Goal: Task Accomplishment & Management: Complete application form

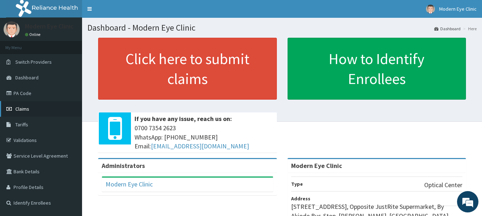
click at [27, 103] on link "Claims" at bounding box center [41, 109] width 82 height 16
click at [42, 91] on link "PA Code" at bounding box center [41, 94] width 82 height 16
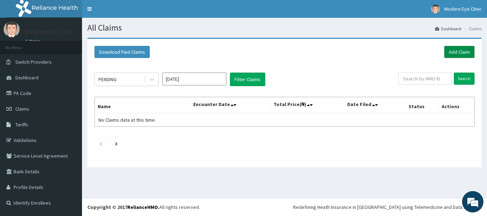
click at [450, 53] on link "Add Claim" at bounding box center [459, 52] width 30 height 12
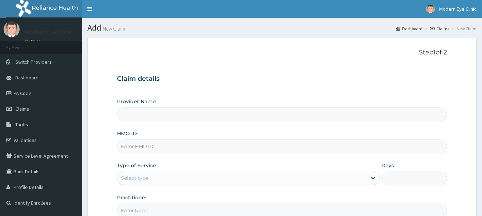
drag, startPoint x: 0, startPoint y: 0, endPoint x: 273, endPoint y: 147, distance: 310.2
click at [273, 147] on input "HMO ID" at bounding box center [282, 147] width 330 height 14
type input "Modern Eye Clinic"
click at [173, 143] on input "HMO ID" at bounding box center [282, 147] width 330 height 14
paste input "NOM/10011/A"
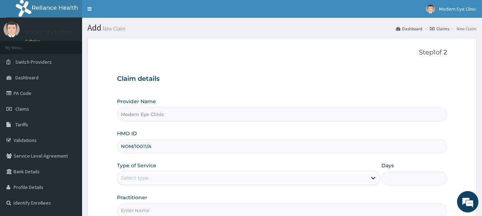
type input "NOM/10011/A"
click at [168, 174] on div "Select type" at bounding box center [241, 178] width 249 height 11
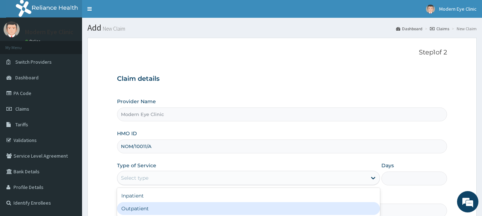
click at [152, 205] on div "Outpatient" at bounding box center [248, 209] width 263 height 13
type input "1"
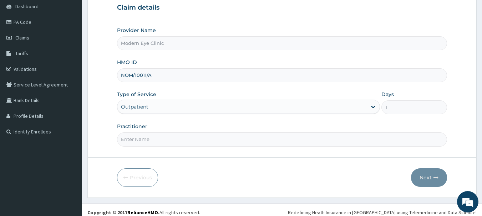
scroll to position [77, 0]
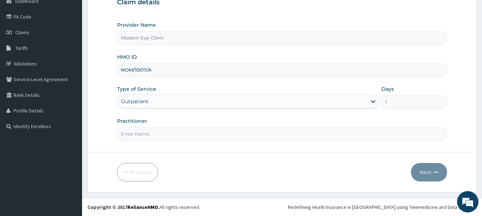
click at [171, 135] on input "Practitioner" at bounding box center [282, 134] width 330 height 14
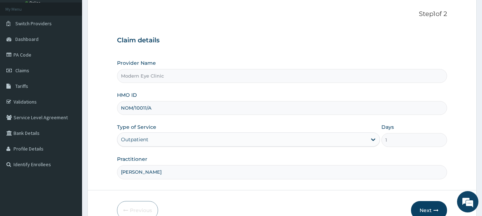
scroll to position [0, 0]
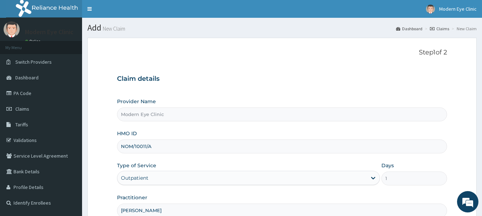
type input "Dr. Rash"
click at [398, 100] on div "Provider Name Modern Eye Clinic" at bounding box center [282, 110] width 330 height 24
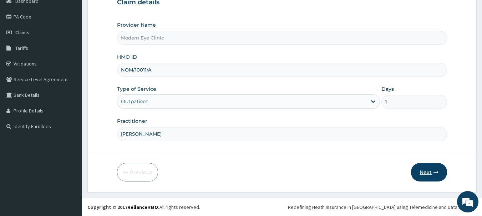
click at [422, 175] on button "Next" at bounding box center [429, 172] width 36 height 19
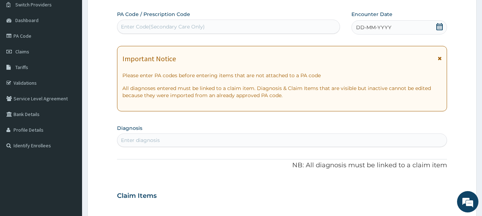
scroll to position [55, 0]
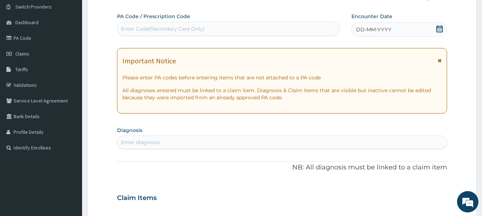
click at [200, 31] on div "Enter Code(Secondary Care Only)" at bounding box center [163, 28] width 84 height 7
paste input "PA/AE36F0"
type input "PA/AE36F0"
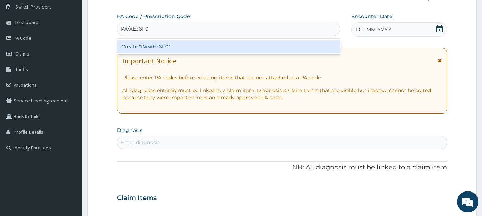
click at [187, 47] on div "Create "PA/AE36F0"" at bounding box center [228, 46] width 223 height 13
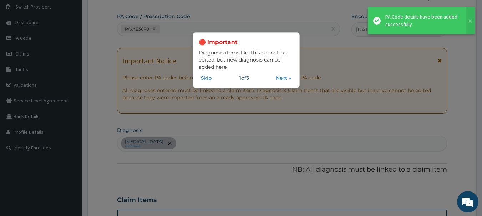
scroll to position [312, 0]
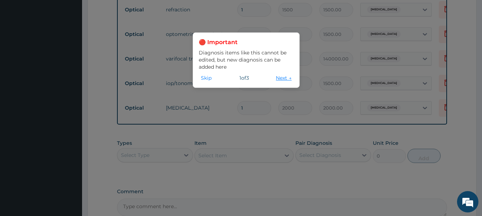
click at [283, 76] on button "Next →" at bounding box center [284, 78] width 20 height 8
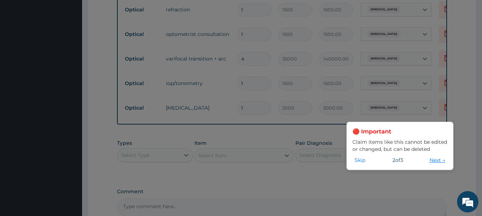
click at [434, 162] on button "Next →" at bounding box center [437, 161] width 20 height 8
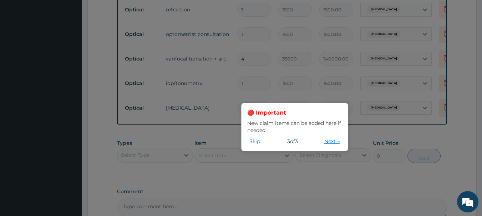
click at [335, 143] on button "Next →" at bounding box center [332, 142] width 20 height 8
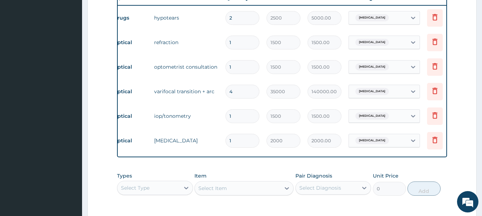
scroll to position [0, 0]
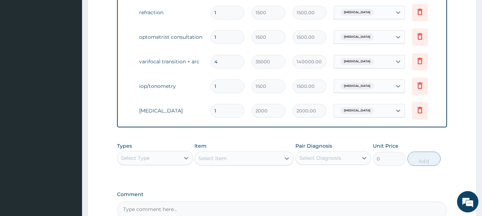
scroll to position [0, 28]
click at [419, 63] on icon at bounding box center [418, 61] width 9 height 9
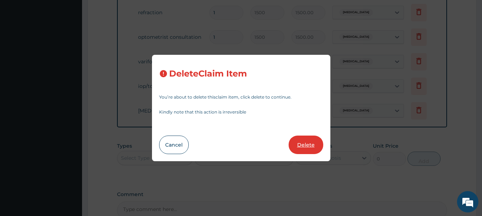
click at [317, 145] on button "Delete" at bounding box center [306, 145] width 35 height 19
type input "1"
type input "1500"
type input "1500.00"
type input "2000"
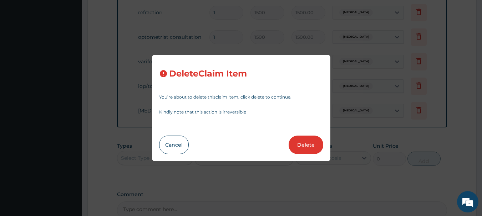
type input "2000.00"
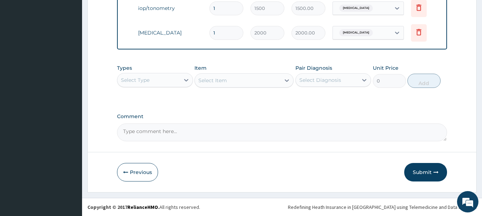
scroll to position [368, 0]
click at [427, 174] on button "Submit" at bounding box center [425, 172] width 43 height 19
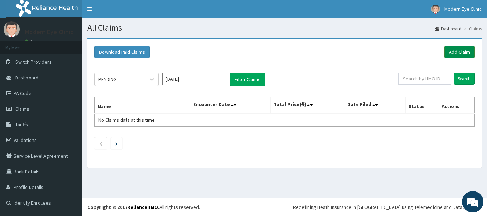
click at [461, 51] on link "Add Claim" at bounding box center [459, 52] width 30 height 12
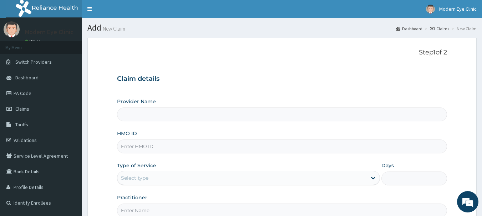
type input "Modern Eye Clinic"
click at [170, 144] on input "HMO ID" at bounding box center [282, 147] width 330 height 14
paste input "ENY/10150/A"
type input "ENY/10150/A"
click at [192, 175] on div "Select type" at bounding box center [241, 178] width 249 height 11
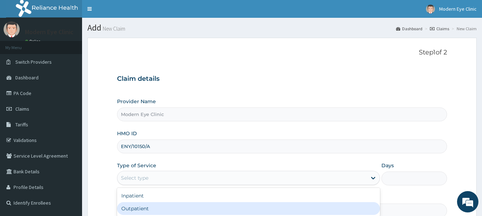
click at [173, 208] on div "Outpatient" at bounding box center [248, 209] width 263 height 13
type input "1"
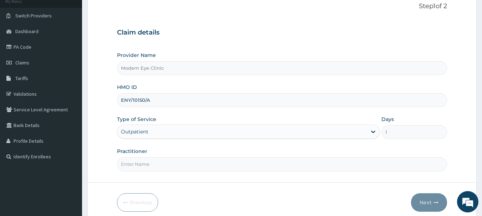
scroll to position [57, 0]
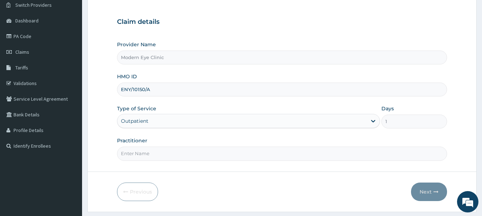
click at [341, 157] on input "Practitioner" at bounding box center [282, 154] width 330 height 14
type input "d"
type input "[PERSON_NAME]"
click at [426, 194] on button "Next" at bounding box center [429, 192] width 36 height 19
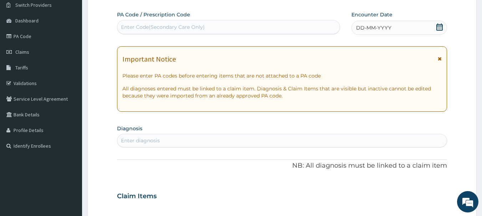
click at [231, 26] on div "Enter Code(Secondary Care Only)" at bounding box center [228, 26] width 223 height 11
paste input "ENY/10150/A"
type input "ENY/10150/A"
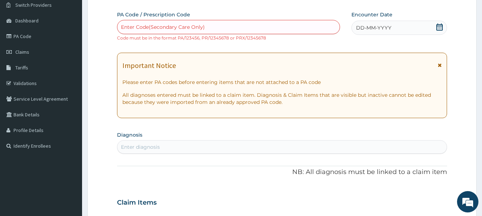
paste input "PA/E96EFA"
type input "PA/E96EFA"
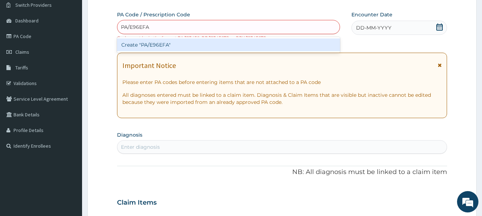
click at [237, 46] on div "Create "PA/E96EFA"" at bounding box center [228, 45] width 223 height 13
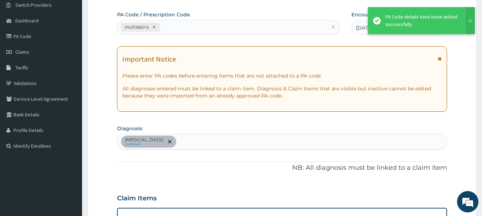
scroll to position [336, 0]
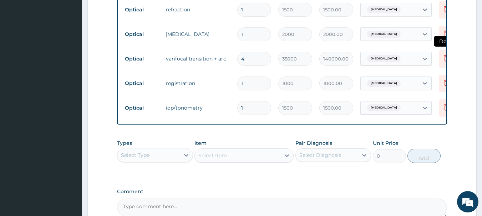
click at [445, 58] on icon at bounding box center [446, 58] width 9 height 9
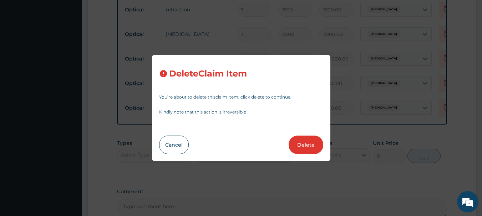
click at [311, 149] on button "Delete" at bounding box center [306, 145] width 35 height 19
type input "1"
type input "1000"
type input "1000.00"
type input "1500"
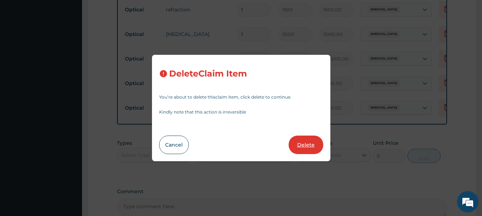
type input "1500.00"
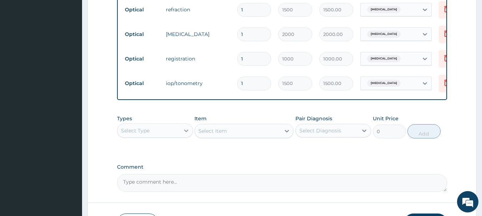
click at [187, 134] on icon at bounding box center [186, 130] width 7 height 7
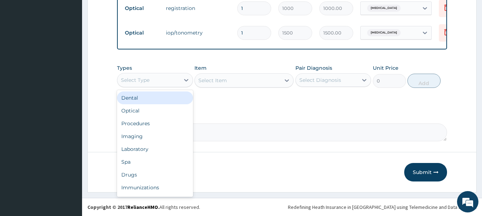
scroll to position [392, 0]
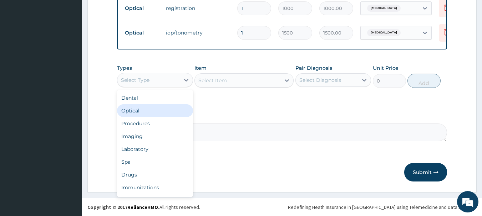
click at [145, 110] on div "Optical" at bounding box center [155, 111] width 76 height 13
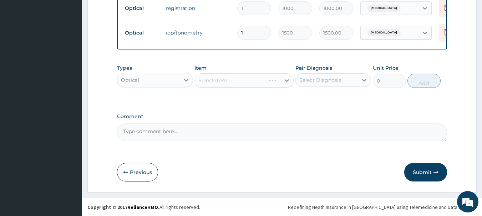
click at [287, 82] on div "Select Item" at bounding box center [243, 80] width 99 height 14
click at [286, 81] on div "Select Item" at bounding box center [243, 80] width 99 height 14
click at [286, 81] on icon at bounding box center [286, 80] width 7 height 7
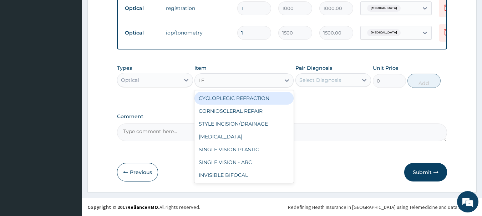
type input "L"
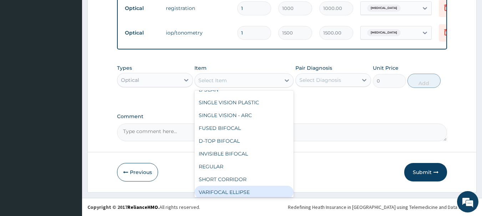
scroll to position [278, 0]
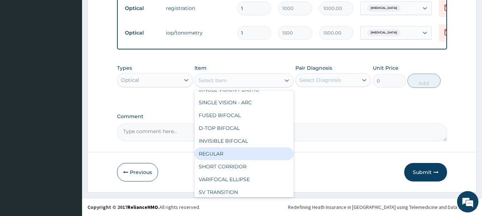
type input "10000"
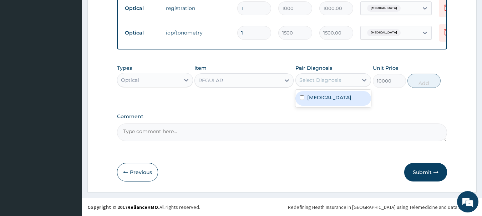
click at [329, 80] on div "Select Diagnosis" at bounding box center [320, 80] width 42 height 7
click at [331, 97] on label "[MEDICAL_DATA]" at bounding box center [329, 97] width 44 height 7
checkbox input "true"
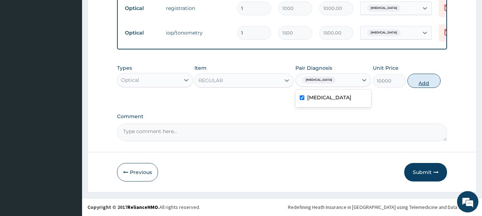
click at [423, 81] on button "Add" at bounding box center [423, 81] width 33 height 14
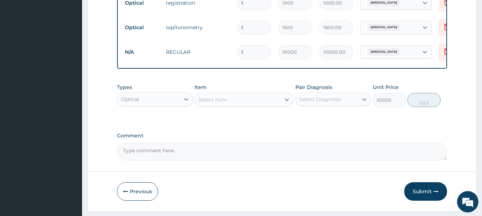
type input "0"
click at [271, 160] on textarea "Comment" at bounding box center [282, 152] width 330 height 18
click at [0, 0] on span "FRAME" at bounding box center [0, 0] width 0 height 0
click at [202, 157] on textarea "LENS & FRAME APPROVED @10,000" at bounding box center [282, 152] width 330 height 18
click at [0, 0] on span "10,000" at bounding box center [0, 0] width 0 height 0
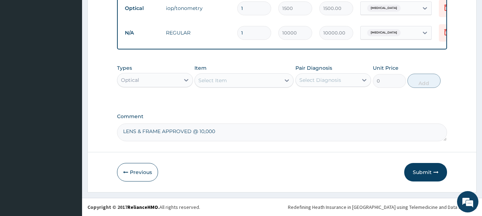
scroll to position [417, 0]
type textarea "LENS & FRAME APPROVED @ 10,000"
click at [423, 173] on button "Submit" at bounding box center [425, 172] width 43 height 19
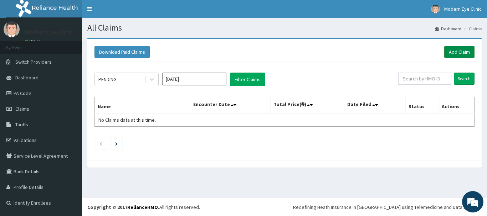
click at [465, 49] on link "Add Claim" at bounding box center [459, 52] width 30 height 12
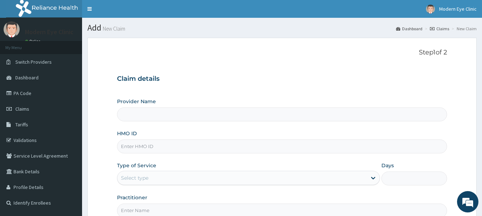
type input "Modern Eye Clinic"
click at [240, 147] on input "HMO ID" at bounding box center [282, 147] width 330 height 14
paste input "JAG/10052/D"
type input "JAG/10052/D"
click at [219, 183] on div "Select type" at bounding box center [241, 178] width 249 height 11
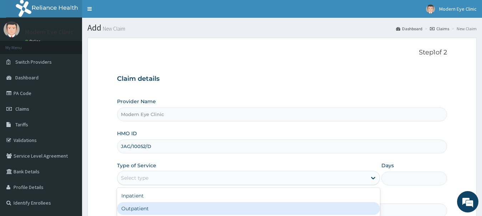
click at [202, 206] on div "Outpatient" at bounding box center [248, 209] width 263 height 13
type input "1"
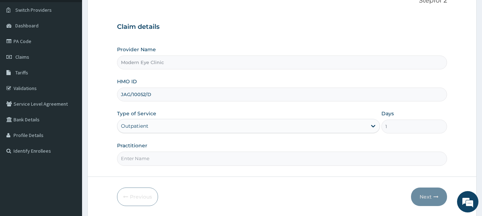
scroll to position [57, 0]
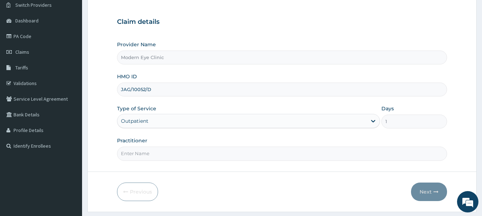
click at [244, 153] on input "Practitioner" at bounding box center [282, 154] width 330 height 14
type input "[PERSON_NAME]"
click at [423, 193] on button "Next" at bounding box center [429, 192] width 36 height 19
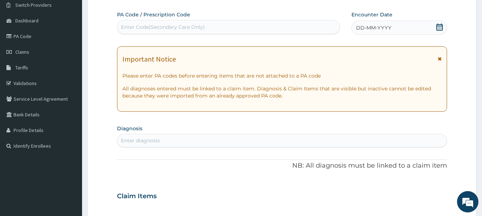
click at [222, 25] on div "Enter Code(Secondary Care Only)" at bounding box center [228, 26] width 223 height 11
paste input "PA/E20800"
type input "PA/E20800"
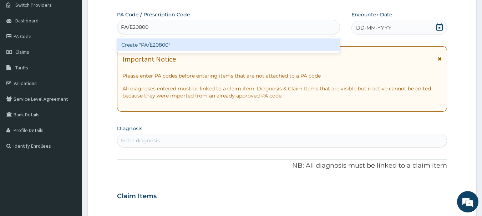
click at [217, 44] on div "Create "PA/E20800"" at bounding box center [228, 45] width 223 height 13
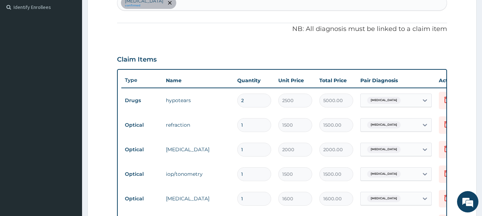
scroll to position [386, 0]
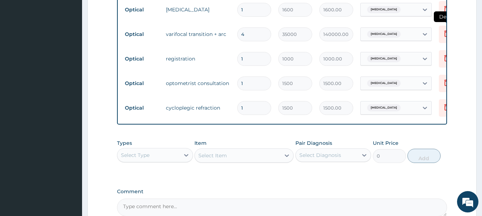
click at [444, 34] on icon at bounding box center [446, 33] width 5 height 6
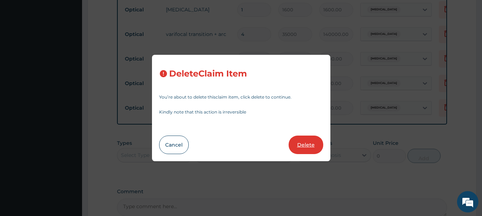
click at [314, 144] on button "Delete" at bounding box center [306, 145] width 35 height 19
type input "1"
type input "1000"
type input "1000.00"
type input "1500"
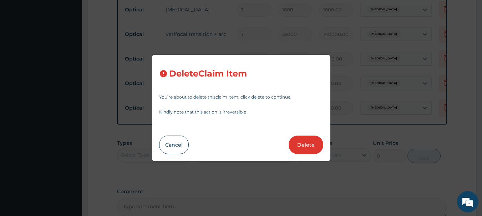
type input "1500.00"
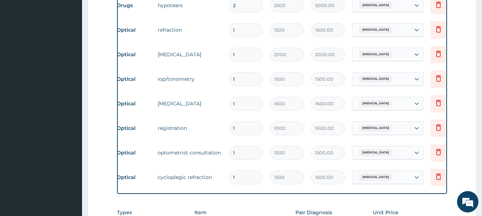
scroll to position [0, 12]
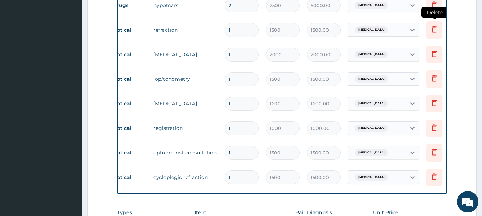
click at [431, 31] on icon at bounding box center [434, 29] width 9 height 9
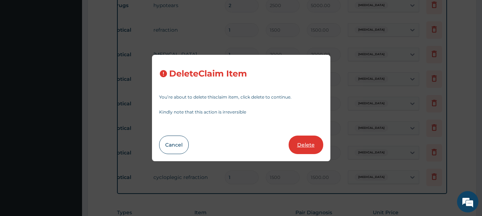
click at [312, 148] on button "Delete" at bounding box center [306, 145] width 35 height 19
type input "2000"
type input "2000.00"
type input "1500"
type input "1500.00"
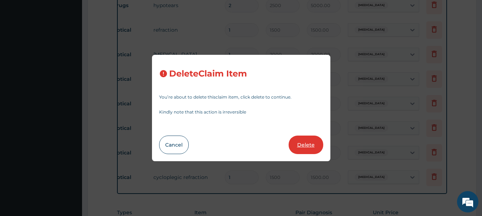
type input "1600"
type input "1600.00"
type input "1000"
type input "1000.00"
type input "1500"
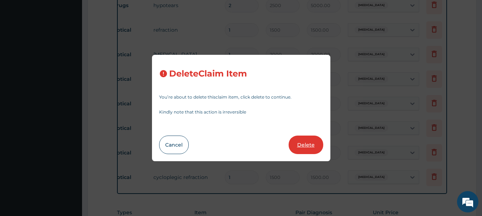
type input "1500.00"
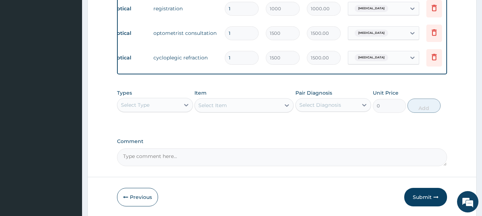
scroll to position [417, 0]
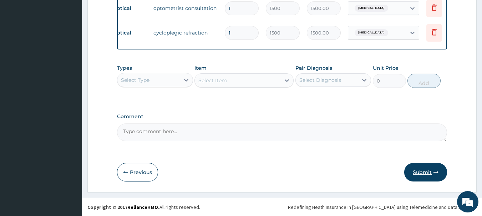
click at [415, 179] on button "Submit" at bounding box center [425, 172] width 43 height 19
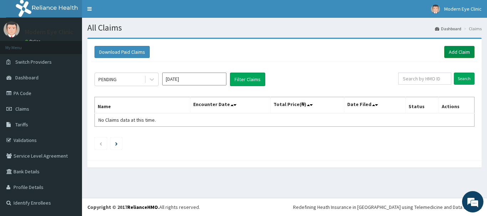
click at [464, 52] on link "Add Claim" at bounding box center [459, 52] width 30 height 12
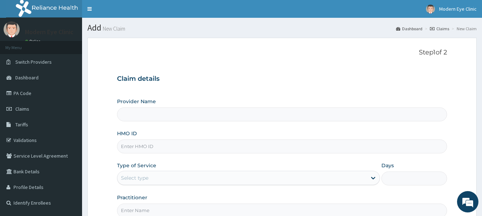
type input "Modern Eye Clinic"
click at [224, 146] on input "HMO ID" at bounding box center [282, 147] width 330 height 14
paste input "JAG/10052/A"
type input "JAG/10052/A"
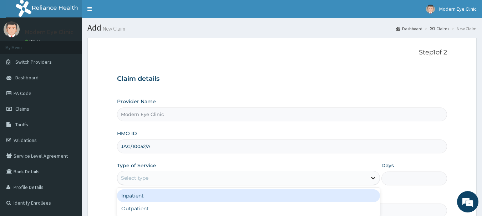
click at [374, 177] on icon at bounding box center [373, 178] width 7 height 7
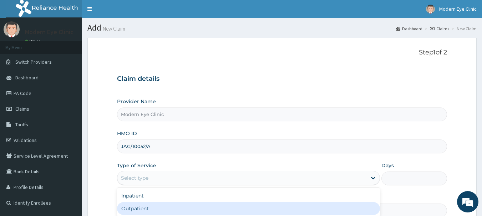
click at [325, 209] on div "Outpatient" at bounding box center [248, 209] width 263 height 13
type input "1"
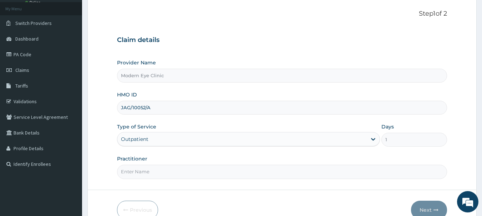
scroll to position [43, 0]
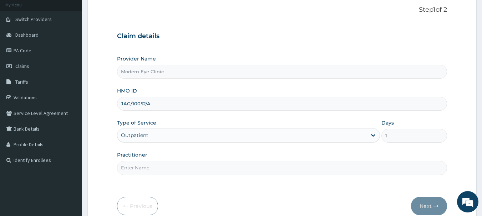
click at [158, 163] on input "Practitioner" at bounding box center [282, 168] width 330 height 14
type input "[PERSON_NAME]"
click at [438, 206] on icon "button" at bounding box center [435, 206] width 5 height 5
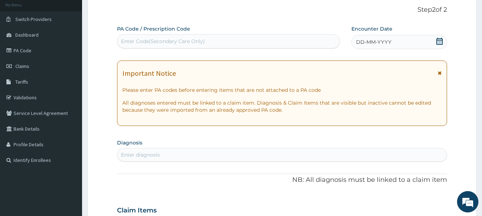
click at [259, 40] on div "Enter Code(Secondary Care Only)" at bounding box center [228, 41] width 223 height 11
paste input "PA/5FDE41"
type input "PA/5FDE41"
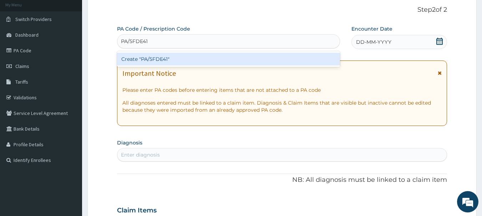
click at [254, 60] on div "Create "PA/5FDE41"" at bounding box center [228, 59] width 223 height 13
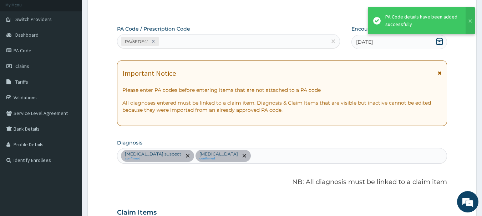
scroll to position [421, 0]
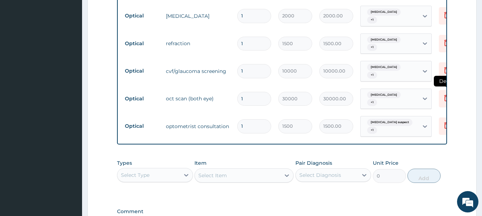
click at [445, 94] on icon at bounding box center [446, 98] width 9 height 9
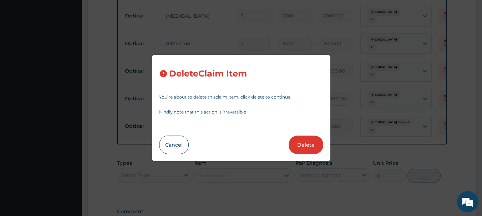
click at [308, 148] on button "Delete" at bounding box center [306, 145] width 35 height 19
type input "1500"
type input "1500.00"
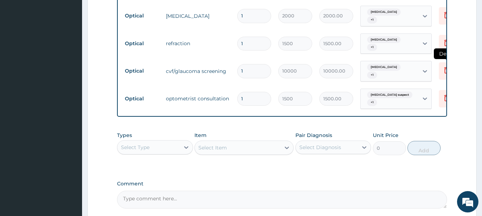
click at [446, 66] on icon at bounding box center [446, 70] width 9 height 9
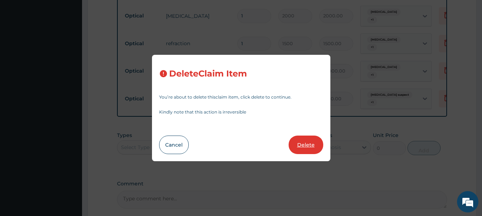
click at [317, 142] on button "Delete" at bounding box center [306, 145] width 35 height 19
type input "1500"
type input "1500.00"
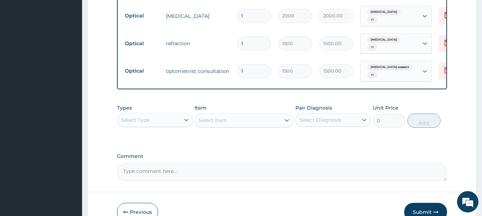
scroll to position [231, 0]
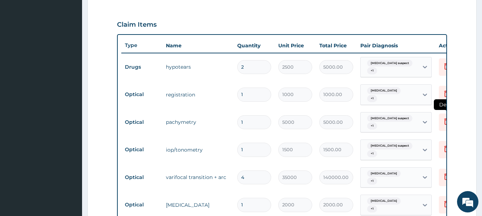
click at [445, 121] on icon at bounding box center [446, 121] width 5 height 6
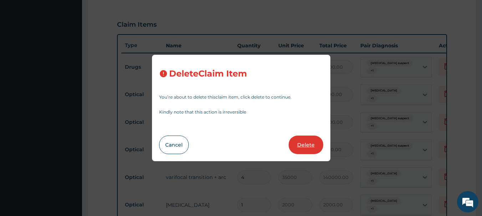
click at [316, 149] on button "Delete" at bounding box center [306, 145] width 35 height 19
type input "1500"
type input "1500.00"
type input "4"
type input "35000"
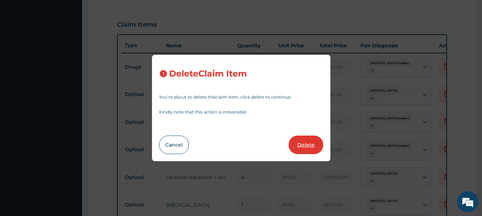
type input "140000.00"
type input "1"
type input "2000"
type input "2000.00"
type input "1500"
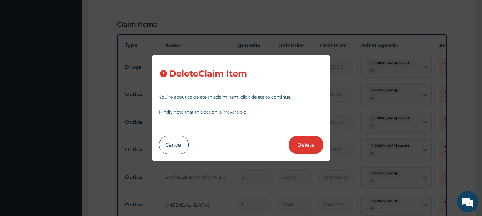
type input "1500.00"
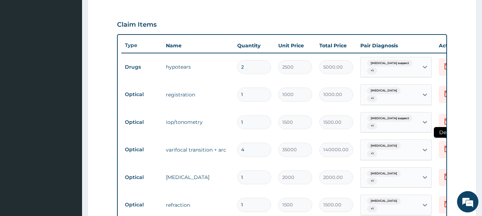
click at [445, 146] on icon at bounding box center [446, 149] width 9 height 9
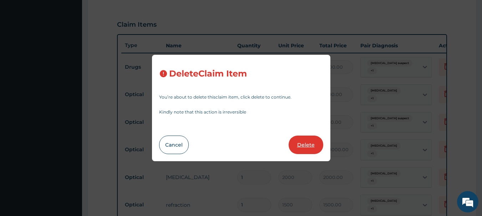
click at [317, 144] on button "Delete" at bounding box center [306, 145] width 35 height 19
type input "1"
type input "2000"
type input "2000.00"
type input "1500"
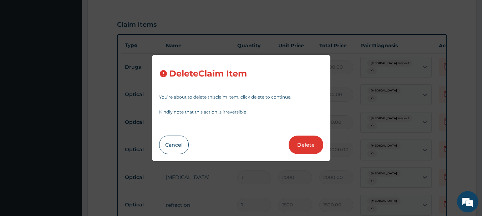
type input "1500.00"
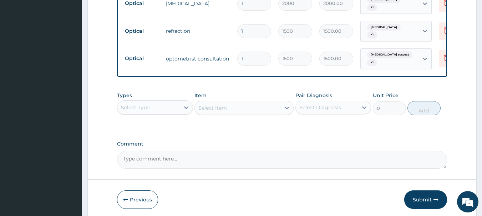
scroll to position [388, 0]
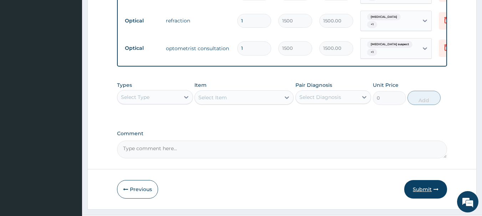
click at [436, 187] on icon "button" at bounding box center [435, 189] width 5 height 5
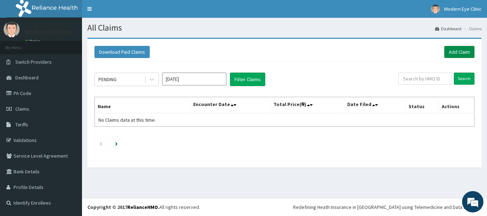
click at [463, 52] on link "Add Claim" at bounding box center [459, 52] width 30 height 12
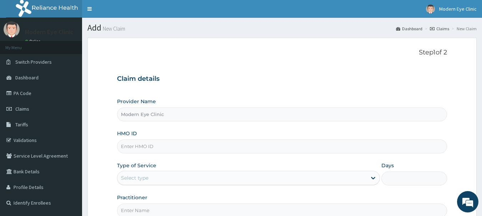
type input "Modern Eye Clinic"
click at [178, 146] on input "HMO ID" at bounding box center [282, 147] width 330 height 14
paste input "EDG/10022/A"
type input "EDG/10022/A"
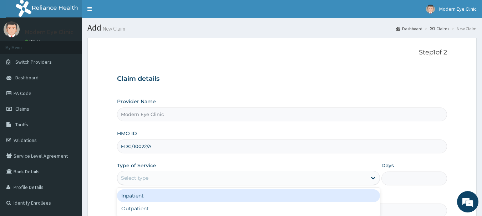
click at [193, 178] on div "Select type" at bounding box center [241, 178] width 249 height 11
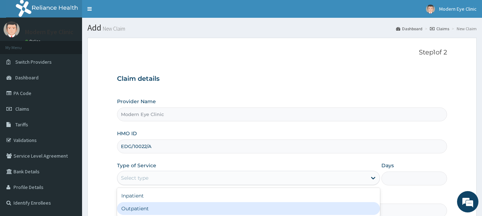
click at [169, 206] on div "Outpatient" at bounding box center [248, 209] width 263 height 13
type input "1"
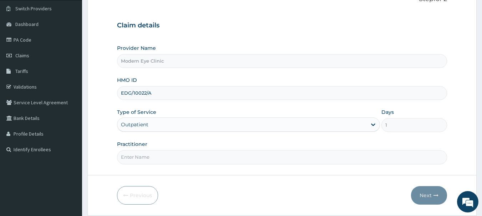
scroll to position [71, 0]
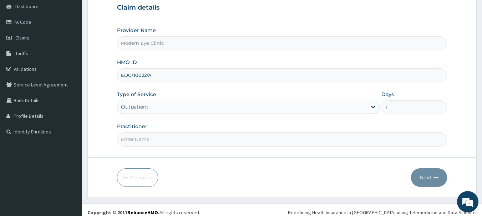
click at [361, 141] on input "Practitioner" at bounding box center [282, 140] width 330 height 14
type input "[PERSON_NAME]"
click at [433, 174] on button "Next" at bounding box center [429, 178] width 36 height 19
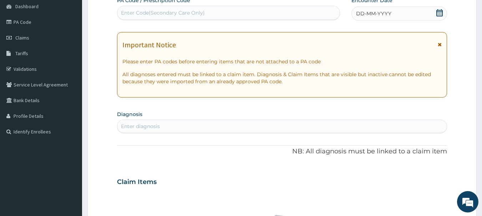
scroll to position [0, 0]
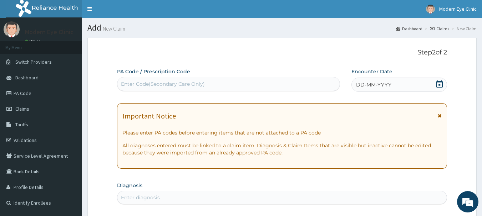
click at [224, 83] on div "Enter Code(Secondary Care Only)" at bounding box center [228, 83] width 223 height 11
paste input "PA/5EB95D"
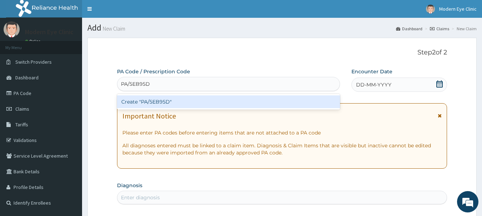
type input "PA/5EB95D"
click at [216, 98] on div "Create "PA/5EB95D"" at bounding box center [228, 102] width 223 height 13
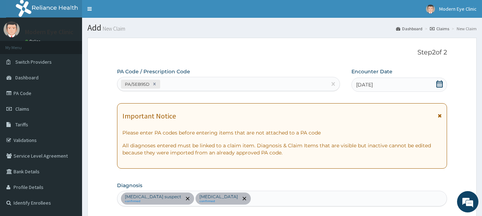
type input "0"
type input "0.00"
type input "1"
type input "1500.00"
type input "0"
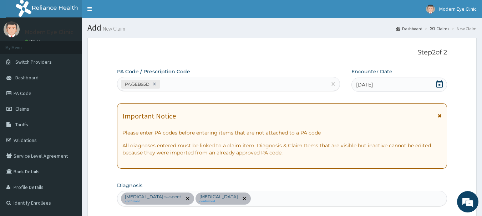
type input "0.00"
type input "1"
type input "1500.00"
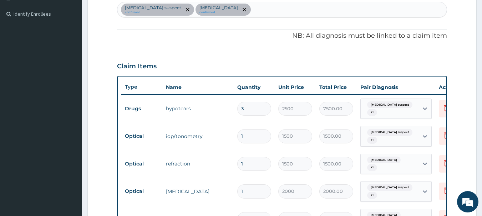
type input "0"
type input "0.00"
type input "1"
type input "1500.00"
type input "0"
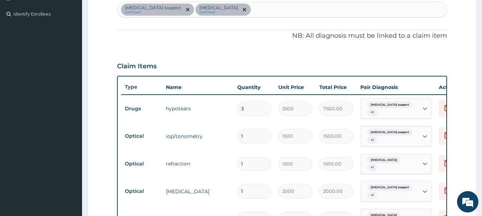
type input "0.00"
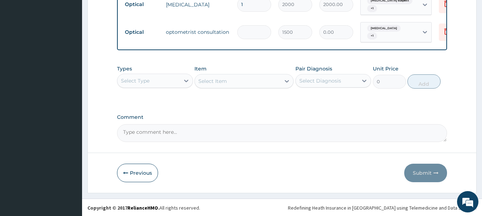
type input "1"
type input "1500.00"
type input "1"
click at [432, 170] on button "Submit" at bounding box center [425, 173] width 43 height 19
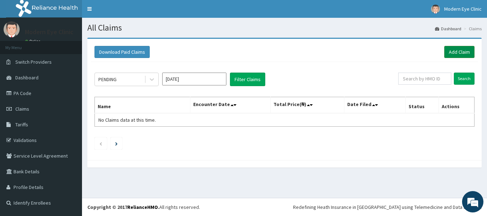
click at [465, 50] on link "Add Claim" at bounding box center [459, 52] width 30 height 12
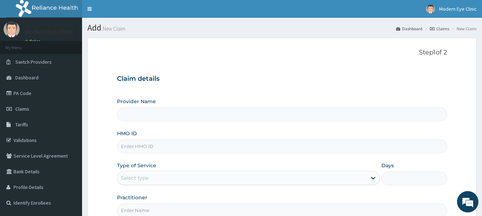
type input "Modern Eye Clinic"
click at [246, 149] on input "HMO ID" at bounding box center [282, 147] width 330 height 14
paste input "DWP/10040/A"
type input "DWP/10040/A"
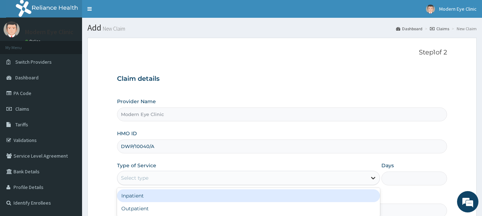
click at [371, 177] on icon at bounding box center [373, 178] width 7 height 7
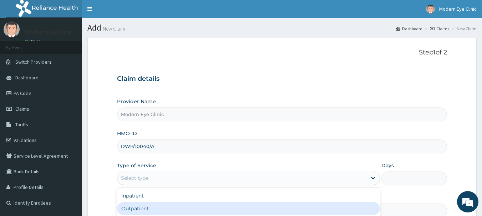
click at [334, 206] on div "Outpatient" at bounding box center [248, 209] width 263 height 13
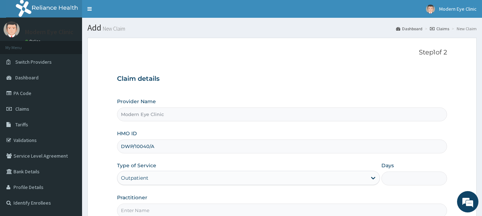
type input "1"
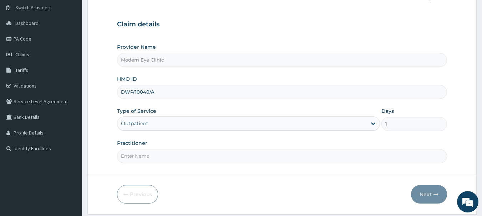
scroll to position [57, 0]
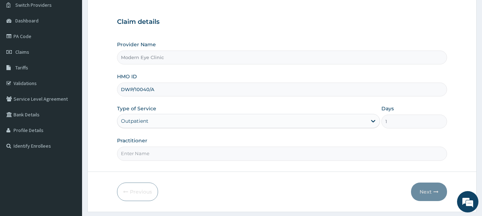
click at [350, 153] on input "Practitioner" at bounding box center [282, 154] width 330 height 14
type input "[PERSON_NAME]"
click at [426, 194] on button "Next" at bounding box center [429, 192] width 36 height 19
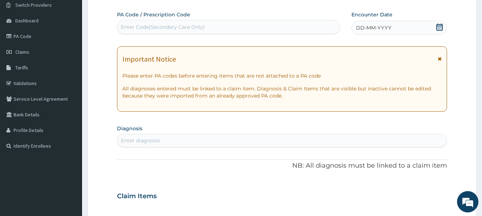
click at [265, 27] on div "Enter Code(Secondary Care Only)" at bounding box center [228, 26] width 223 height 11
paste input "PA/B865A2"
type input "PA/B865A2"
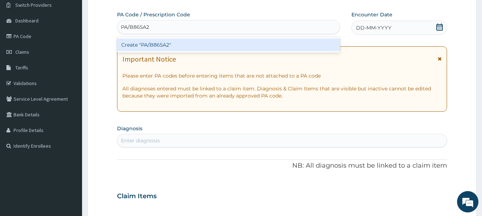
click at [265, 38] on div "Create "PA/B865A2"" at bounding box center [228, 45] width 223 height 16
click at [265, 42] on div "Create "PA/B865A2"" at bounding box center [228, 45] width 223 height 13
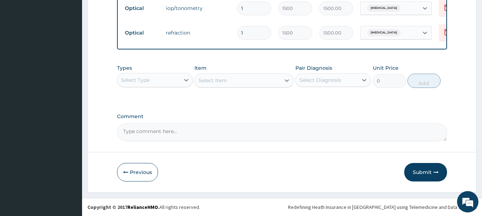
scroll to position [368, 0]
click at [414, 171] on button "Submit" at bounding box center [425, 172] width 43 height 19
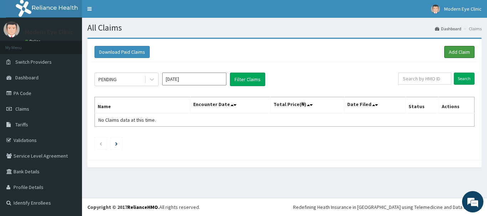
click at [464, 52] on link "Add Claim" at bounding box center [459, 52] width 30 height 12
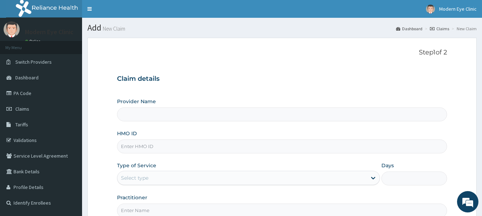
type input "Modern Eye Clinic"
click at [220, 144] on input "HMO ID" at bounding box center [282, 147] width 330 height 14
paste input "DWP/10040/B"
type input "DWP/10040/B"
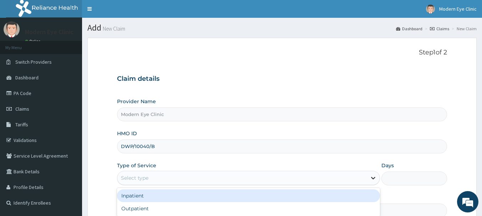
click at [373, 177] on icon at bounding box center [373, 178] width 7 height 7
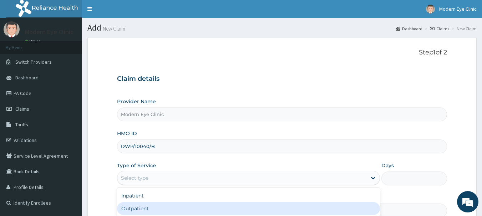
click at [323, 206] on div "Outpatient" at bounding box center [248, 209] width 263 height 13
type input "1"
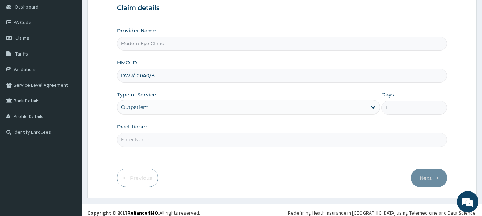
scroll to position [71, 0]
click at [294, 136] on input "Practitioner" at bounding box center [282, 140] width 330 height 14
type input "DR RASH"
click at [423, 175] on button "Next" at bounding box center [429, 178] width 36 height 19
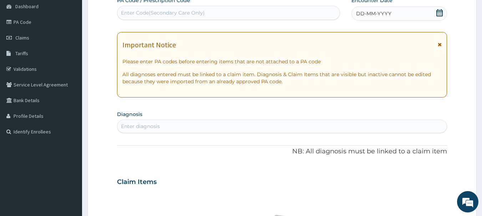
click at [271, 11] on div "Enter Code(Secondary Care Only)" at bounding box center [228, 12] width 223 height 11
paste input "PA/B8F323"
type input "PA/B8F323"
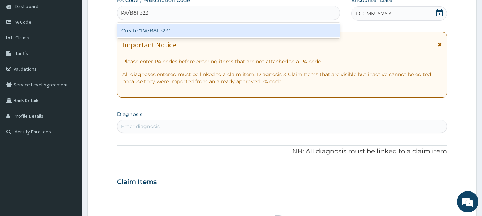
click at [267, 30] on div "Create "PA/B8F323"" at bounding box center [228, 30] width 223 height 13
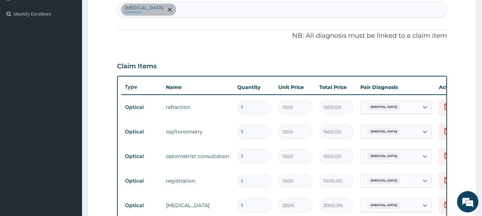
scroll to position [368, 0]
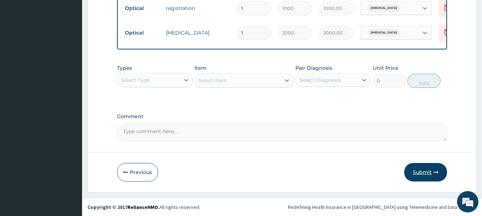
click at [435, 175] on button "Submit" at bounding box center [425, 172] width 43 height 19
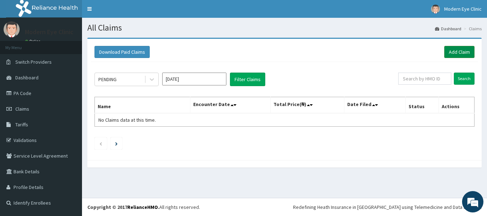
click at [463, 55] on link "Add Claim" at bounding box center [459, 52] width 30 height 12
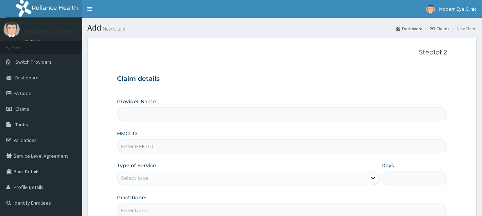
type input "Modern Eye Clinic"
click at [157, 147] on input "HMO ID" at bounding box center [282, 147] width 330 height 14
paste input "SSN/10183/B"
type input "SSN/10183/B"
click at [374, 179] on icon at bounding box center [373, 178] width 7 height 7
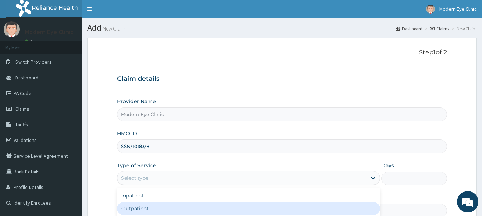
click at [313, 206] on div "Outpatient" at bounding box center [248, 209] width 263 height 13
type input "1"
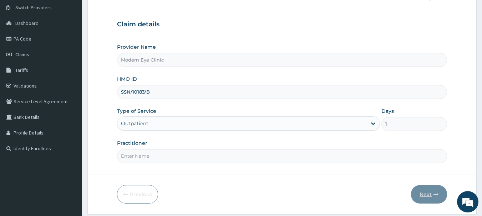
scroll to position [57, 0]
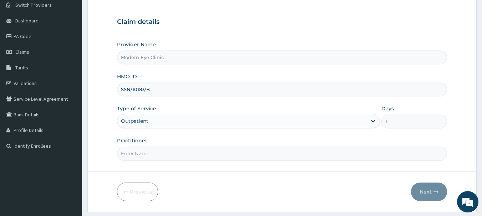
click at [347, 155] on input "Practitioner" at bounding box center [282, 154] width 330 height 14
type input "DR RASH"
click at [438, 192] on icon "button" at bounding box center [435, 192] width 5 height 5
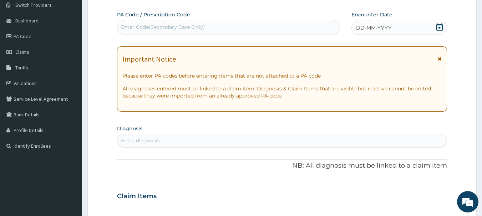
click at [271, 25] on div "Enter Code(Secondary Care Only)" at bounding box center [228, 26] width 223 height 11
paste input "PA/3353B9"
type input "PA/3353B9"
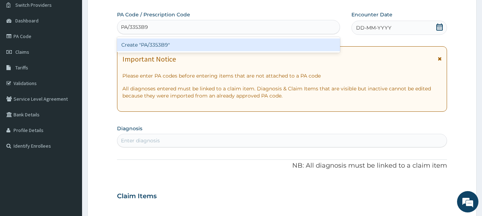
click at [267, 42] on div "Create "PA/3353B9"" at bounding box center [228, 45] width 223 height 13
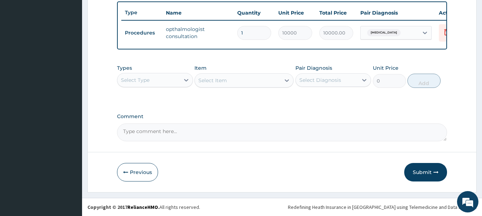
scroll to position [269, 0]
drag, startPoint x: 426, startPoint y: 170, endPoint x: 455, endPoint y: 161, distance: 29.9
click at [426, 173] on button "Submit" at bounding box center [425, 172] width 43 height 19
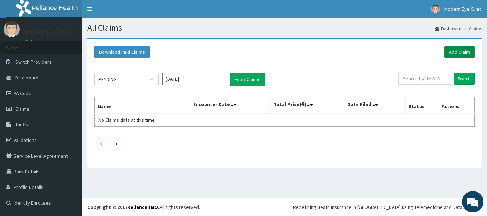
click at [464, 55] on link "Add Claim" at bounding box center [459, 52] width 30 height 12
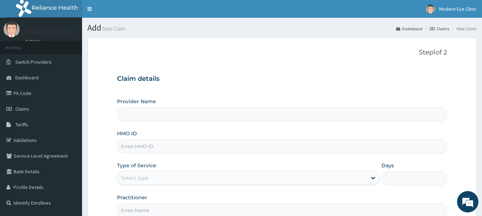
type input "Modern Eye Clinic"
click at [216, 142] on input "HMO ID" at bounding box center [282, 147] width 330 height 14
paste input "CBA/10053/C"
type input "CBA/10053/C"
click at [227, 174] on div "Select type" at bounding box center [241, 178] width 249 height 11
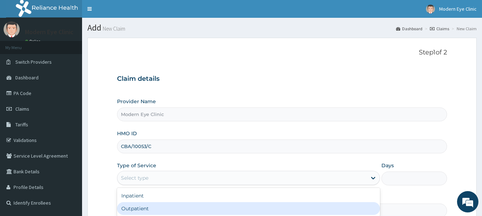
click at [203, 209] on div "Outpatient" at bounding box center [248, 209] width 263 height 13
type input "1"
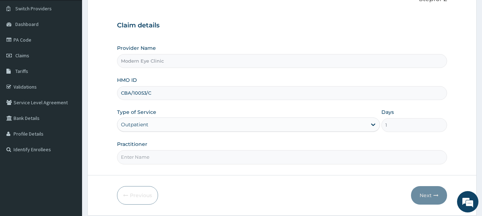
scroll to position [77, 0]
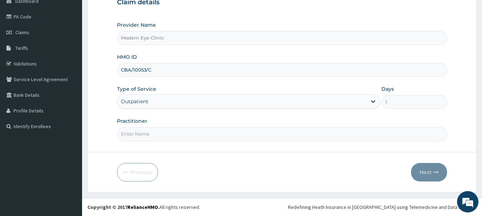
click at [240, 138] on input "Practitioner" at bounding box center [282, 134] width 330 height 14
type input "DR RASH"
click at [435, 173] on icon "button" at bounding box center [435, 172] width 5 height 5
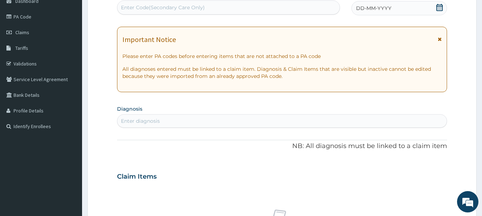
click at [284, 7] on div "Enter Code(Secondary Care Only)" at bounding box center [228, 7] width 223 height 11
paste input "PA/951EA5"
type input "PA/951EA5"
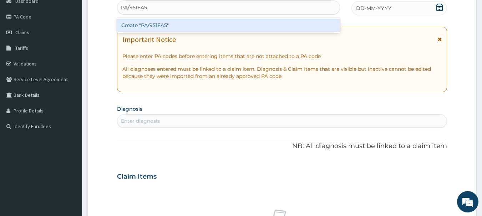
click at [284, 19] on div "Create "PA/951EA5"" at bounding box center [228, 25] width 223 height 13
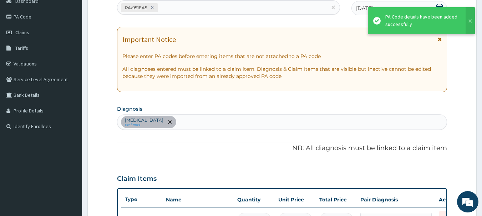
scroll to position [336, 0]
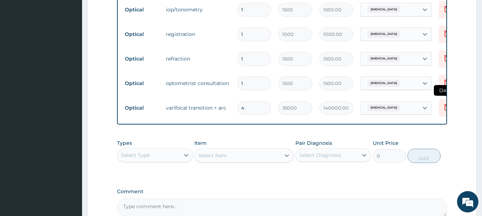
click at [444, 107] on icon at bounding box center [446, 107] width 5 height 6
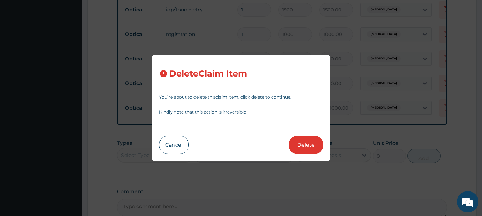
click at [309, 146] on button "Delete" at bounding box center [306, 145] width 35 height 19
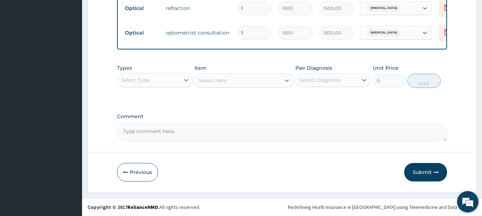
scroll to position [392, 0]
click at [431, 169] on button "Submit" at bounding box center [425, 172] width 43 height 19
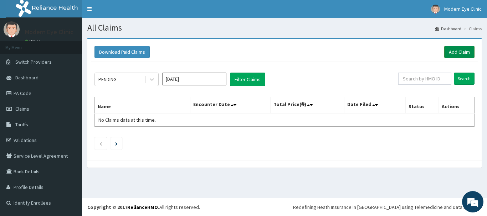
click at [465, 49] on link "Add Claim" at bounding box center [459, 52] width 30 height 12
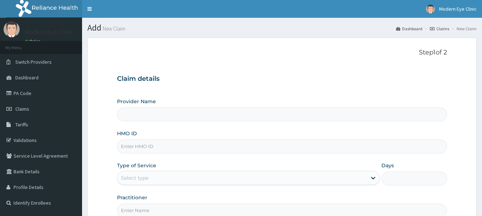
click at [465, 49] on form "Step 1 of 2 Claim details Provider Name HMO ID Type of Service Select type Days…" at bounding box center [281, 153] width 389 height 231
type input "Modern Eye Clinic"
click at [442, 29] on link "Claims" at bounding box center [439, 29] width 19 height 6
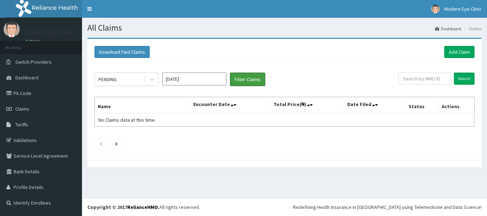
click at [241, 81] on button "Filter Claims" at bounding box center [247, 80] width 35 height 14
click at [205, 86] on div "[DATE]" at bounding box center [194, 80] width 64 height 14
click at [198, 79] on input "[DATE]" at bounding box center [194, 79] width 64 height 13
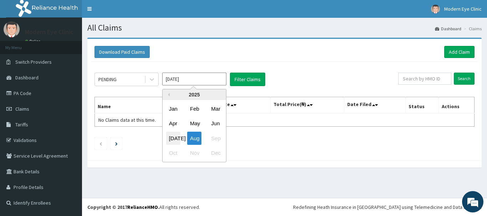
click at [172, 142] on div "[DATE]" at bounding box center [173, 138] width 14 height 13
type input "[DATE]"
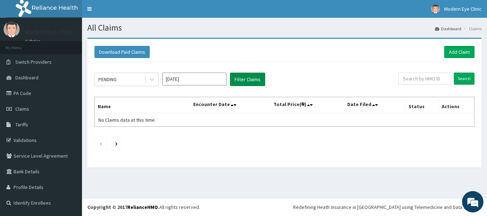
click at [251, 73] on button "Filter Claims" at bounding box center [247, 80] width 35 height 14
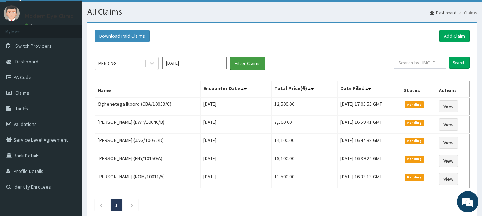
scroll to position [15, 0]
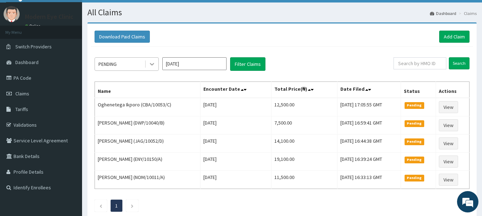
click at [158, 64] on div at bounding box center [152, 64] width 13 height 13
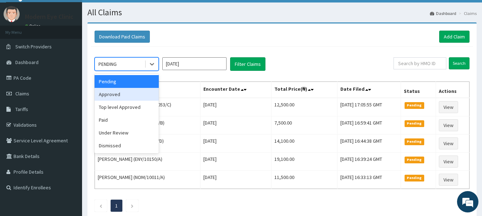
click at [121, 97] on div "Approved" at bounding box center [127, 94] width 64 height 13
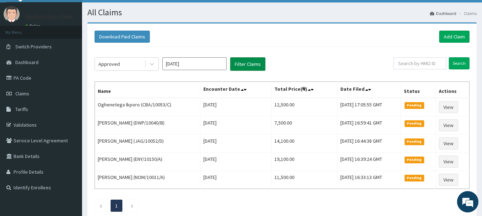
click at [246, 66] on button "Filter Claims" at bounding box center [247, 64] width 35 height 14
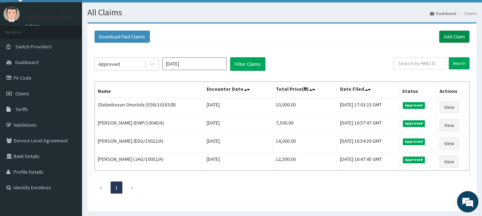
click at [447, 41] on link "Add Claim" at bounding box center [454, 37] width 30 height 12
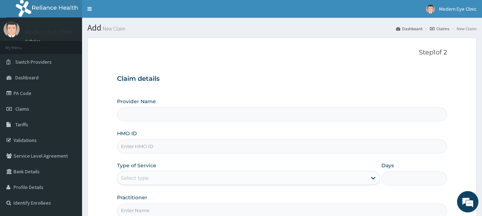
type input "Modern Eye Clinic"
click at [199, 149] on input "HMO ID" at bounding box center [282, 147] width 330 height 14
paste input "ICN/10090/C"
type input "ICN/10090/C"
click at [246, 175] on div "Select type" at bounding box center [241, 178] width 249 height 11
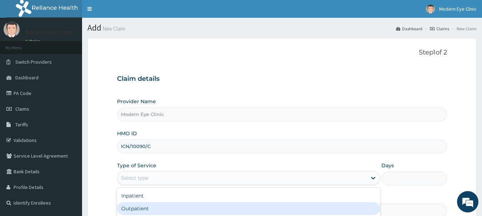
click at [223, 208] on div "Outpatient" at bounding box center [248, 209] width 263 height 13
type input "1"
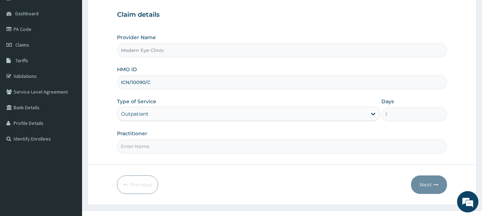
scroll to position [71, 0]
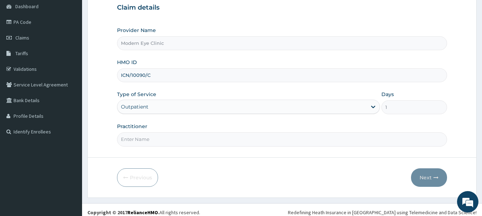
click at [358, 137] on input "Practitioner" at bounding box center [282, 140] width 330 height 14
type input "DR RASH"
click at [432, 177] on button "Next" at bounding box center [429, 178] width 36 height 19
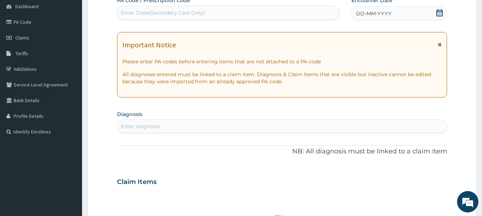
click at [264, 8] on div "Enter Code(Secondary Care Only)" at bounding box center [228, 12] width 223 height 11
paste input "PA/08CD0E"
type input "PA/08CD0E"
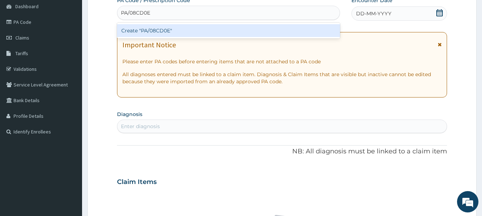
click at [248, 29] on div "Create "PA/08CD0E"" at bounding box center [228, 30] width 223 height 13
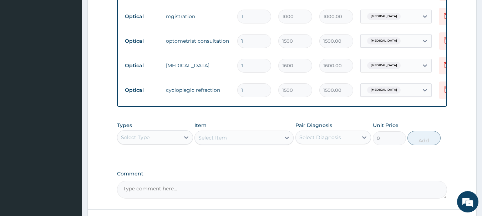
scroll to position [189, 0]
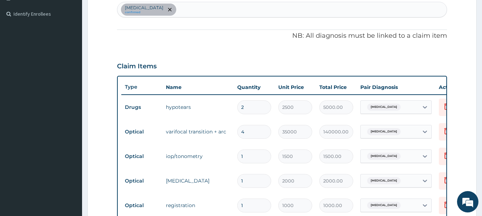
type input "0"
type input "0.00"
type input "1"
type input "1500.00"
type input "0"
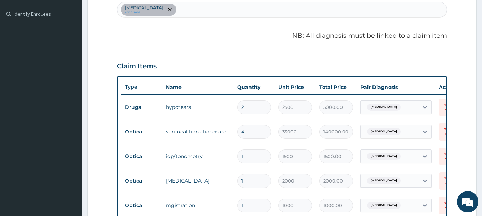
type input "0.00"
type input "1"
type input "1500.00"
type input "0"
type input "0.00"
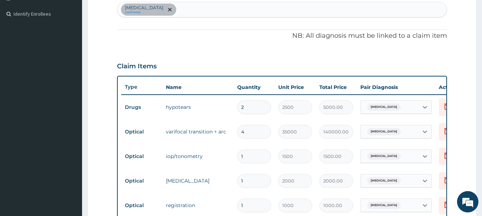
scroll to position [379, 0]
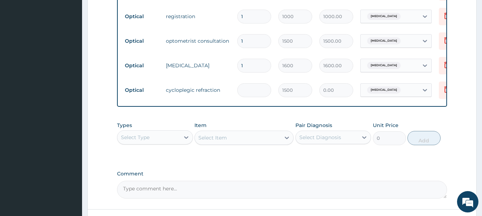
type input "1"
type input "1500.00"
type input "1"
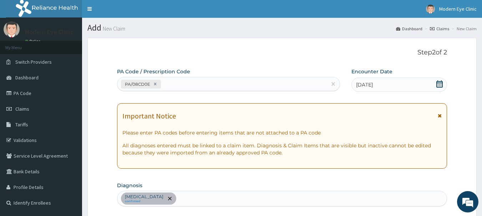
scroll to position [189, 0]
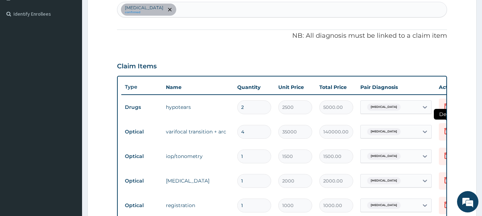
click at [445, 137] on icon at bounding box center [447, 131] width 16 height 17
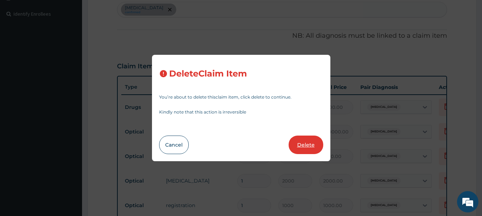
click at [307, 149] on button "Delete" at bounding box center [306, 145] width 35 height 19
type input "1"
type input "1500"
type input "1500.00"
type input "2000"
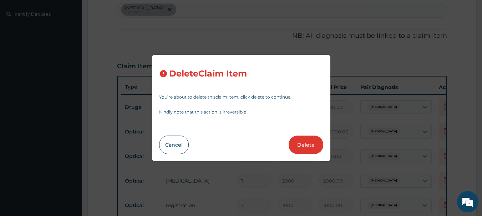
type input "2000.00"
type input "1000"
type input "1000.00"
type input "1500"
type input "1500.00"
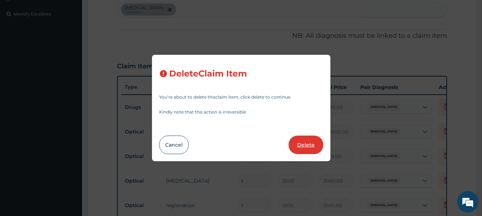
type input "1600"
type input "1600.00"
type input "1500"
type input "1500.00"
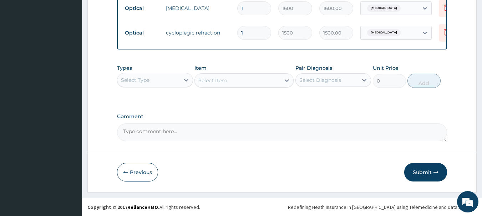
scroll to position [417, 0]
click at [424, 171] on button "Submit" at bounding box center [425, 172] width 43 height 19
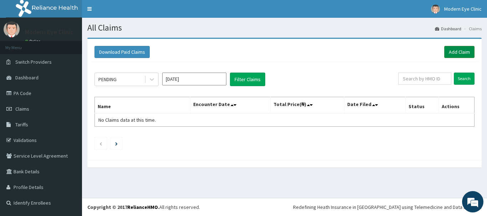
click at [455, 48] on link "Add Claim" at bounding box center [459, 52] width 30 height 12
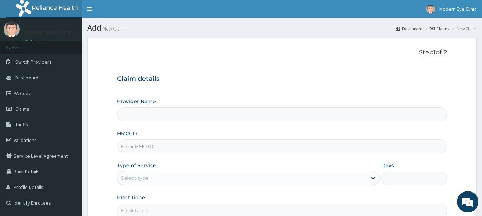
type input "Modern Eye Clinic"
click at [192, 142] on input "HMO ID" at bounding box center [282, 147] width 330 height 14
paste input "ICN/10090/B"
type input "ICN/10090/B"
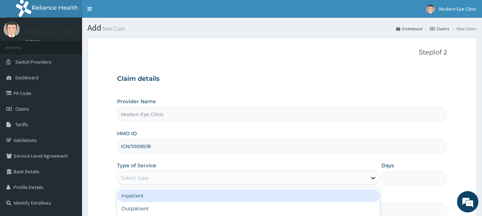
click at [376, 179] on icon at bounding box center [373, 178] width 7 height 7
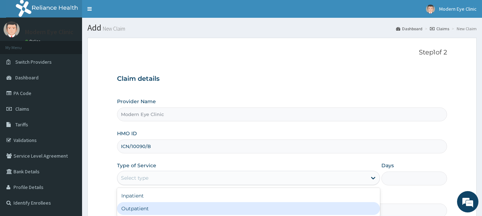
click at [350, 206] on div "Outpatient" at bounding box center [248, 209] width 263 height 13
type input "1"
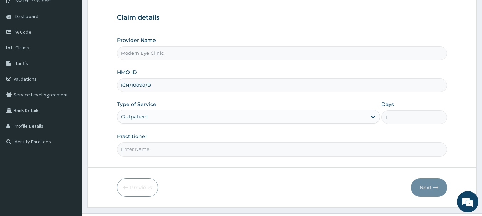
scroll to position [71, 0]
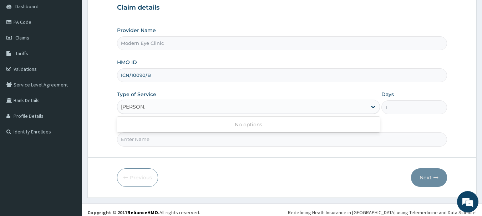
type input "DR RASH"
click at [366, 141] on input "Practitioner" at bounding box center [282, 140] width 330 height 14
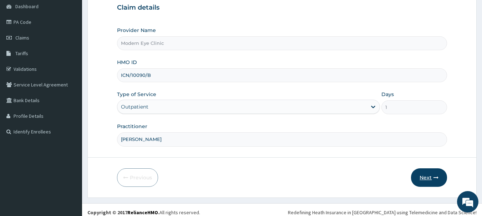
type input "DR RASH"
click at [426, 178] on button "Next" at bounding box center [429, 178] width 36 height 19
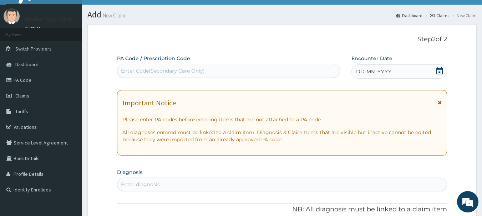
scroll to position [0, 0]
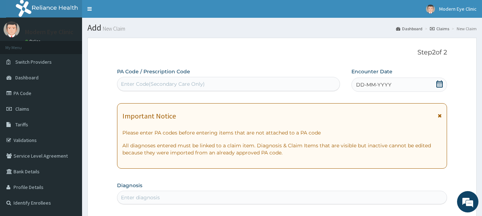
click at [216, 82] on div "Enter Code(Secondary Care Only)" at bounding box center [228, 83] width 223 height 11
paste input "PA/215D7D"
type input "PA/215D7D"
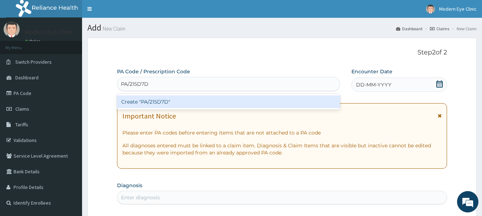
click at [215, 103] on div "Create "PA/215D7D"" at bounding box center [228, 102] width 223 height 13
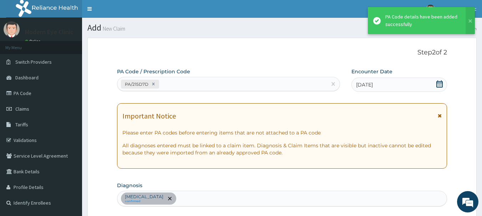
scroll to position [336, 0]
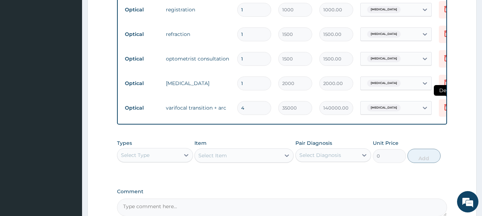
click at [443, 108] on icon at bounding box center [446, 107] width 9 height 9
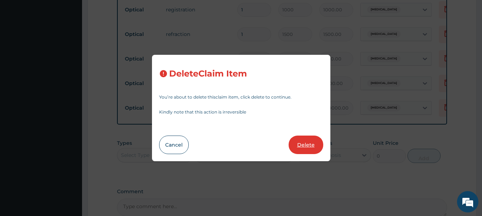
click at [314, 144] on button "Delete" at bounding box center [306, 145] width 35 height 19
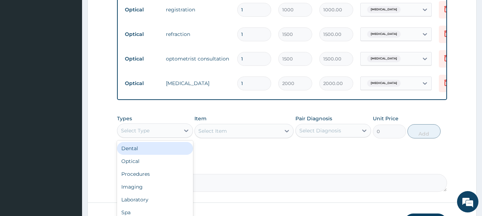
click at [177, 133] on div "Select Type" at bounding box center [148, 130] width 62 height 11
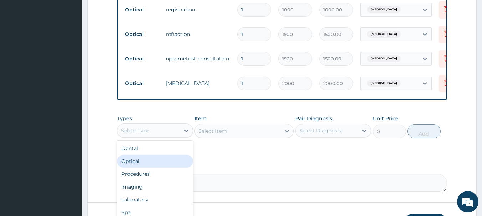
click at [162, 165] on div "Optical" at bounding box center [155, 161] width 76 height 13
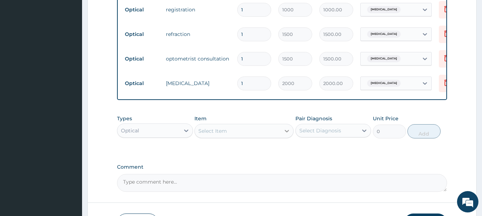
click at [288, 133] on icon at bounding box center [287, 131] width 4 height 2
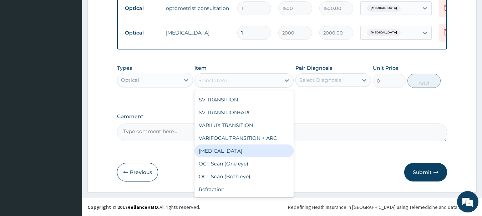
scroll to position [277, 0]
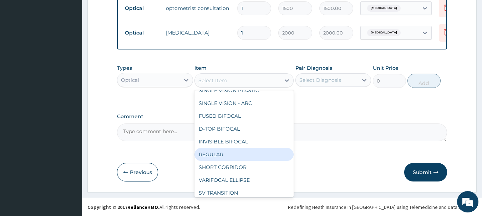
click at [214, 161] on div "REGULAR" at bounding box center [243, 154] width 99 height 13
type input "10000"
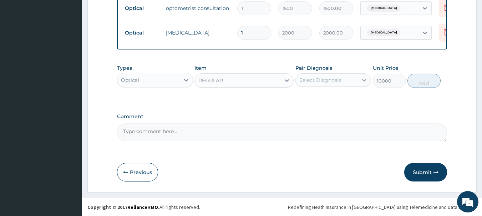
click at [364, 79] on icon at bounding box center [364, 80] width 7 height 7
click at [392, 93] on div "Types Optical Item REGULAR Pair Diagnosis option Presbyopia focused, 1 of 1. 1 …" at bounding box center [282, 81] width 330 height 41
click at [366, 78] on icon at bounding box center [364, 80] width 7 height 7
click at [349, 106] on div "[MEDICAL_DATA]" at bounding box center [333, 98] width 76 height 15
checkbox input "true"
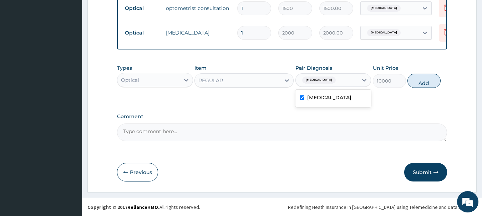
click at [399, 99] on div "Types Optical Item REGULAR Pair Diagnosis option Presbyopia, selected. option P…" at bounding box center [282, 81] width 330 height 41
click at [419, 83] on button "Add" at bounding box center [423, 81] width 33 height 14
type input "0"
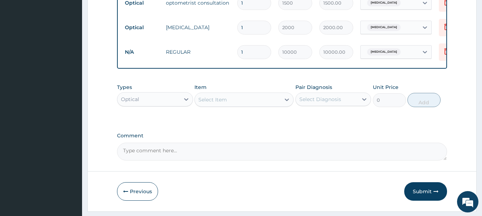
type input "0.00"
type input "3"
type input "30000.00"
type input "3"
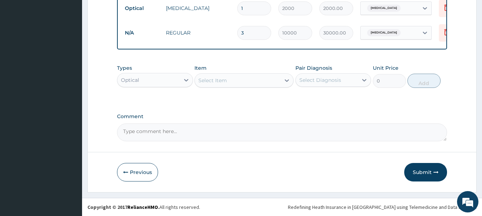
scroll to position [417, 0]
click at [133, 170] on button "Previous" at bounding box center [137, 172] width 41 height 19
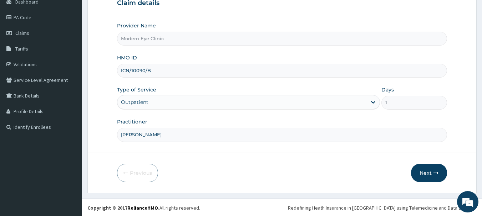
scroll to position [77, 0]
click at [430, 174] on button "Next" at bounding box center [429, 172] width 36 height 19
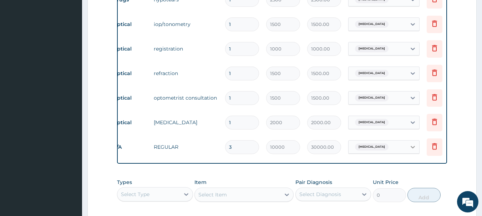
scroll to position [0, 15]
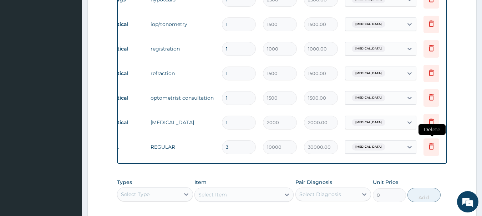
click at [432, 144] on icon at bounding box center [431, 146] width 5 height 6
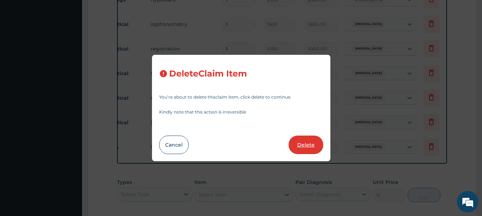
click at [311, 143] on button "Delete" at bounding box center [306, 145] width 35 height 19
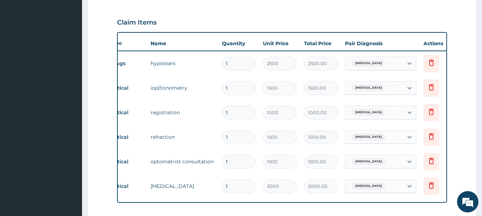
scroll to position [392, 0]
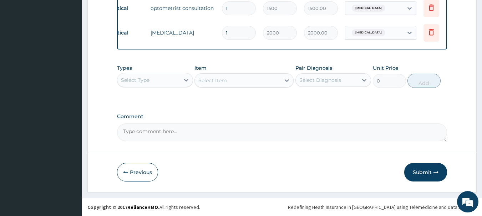
drag, startPoint x: 328, startPoint y: 101, endPoint x: 277, endPoint y: 102, distance: 51.0
click at [408, 171] on button "Submit" at bounding box center [425, 172] width 43 height 19
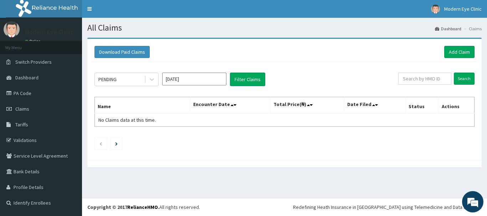
click at [454, 58] on div "Download Paid Claims Add Claim" at bounding box center [284, 52] width 387 height 20
click at [454, 53] on link "Add Claim" at bounding box center [459, 52] width 30 height 12
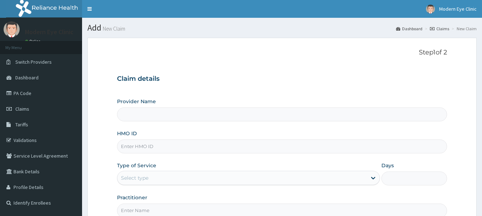
click at [208, 155] on div "Provider Name HMO ID Type of Service Select type Days Practitioner" at bounding box center [282, 158] width 330 height 120
click at [200, 149] on input "HMO ID" at bounding box center [282, 147] width 330 height 14
type input "Modern Eye Clinic"
paste input "OHT/12801/A"
type input "OHT/12801/A"
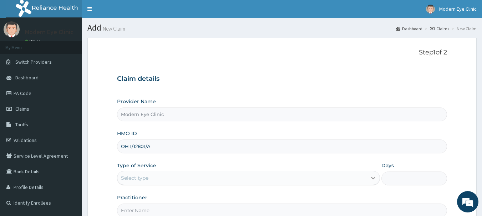
click at [375, 178] on icon at bounding box center [373, 179] width 4 height 2
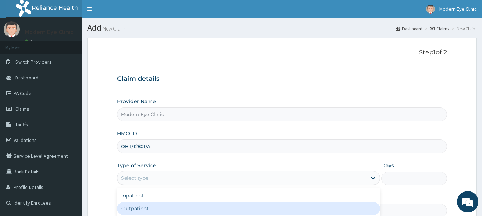
click at [337, 212] on div "Outpatient" at bounding box center [248, 209] width 263 height 13
type input "1"
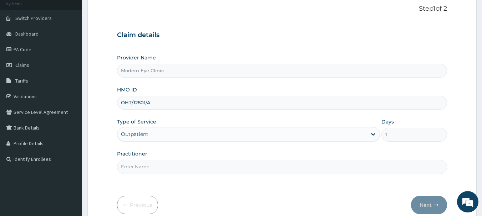
scroll to position [48, 0]
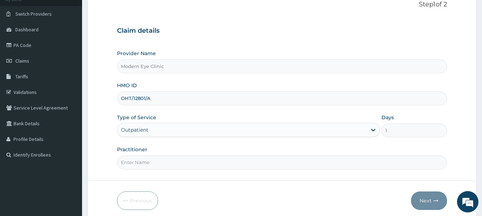
click at [217, 154] on div "Practitioner" at bounding box center [282, 158] width 330 height 24
click at [217, 163] on input "Practitioner" at bounding box center [282, 163] width 330 height 14
type input "DR RASH"
click at [429, 199] on button "Next" at bounding box center [429, 201] width 36 height 19
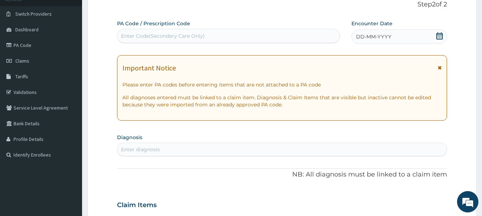
click at [281, 33] on div "Enter Code(Secondary Care Only)" at bounding box center [228, 35] width 223 height 11
paste input "PA/BDB966"
type input "PA/BDB966"
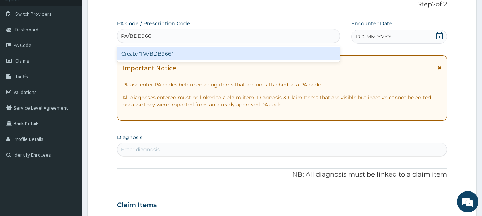
click at [271, 52] on div "Create "PA/BDB966"" at bounding box center [228, 53] width 223 height 13
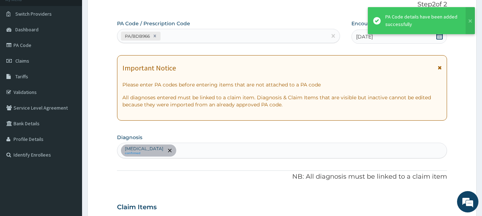
scroll to position [361, 0]
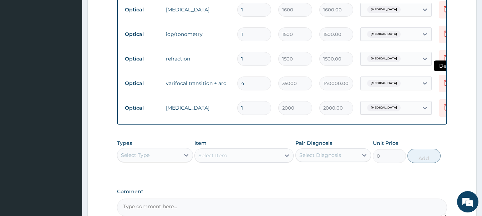
click at [445, 81] on icon at bounding box center [446, 83] width 5 height 6
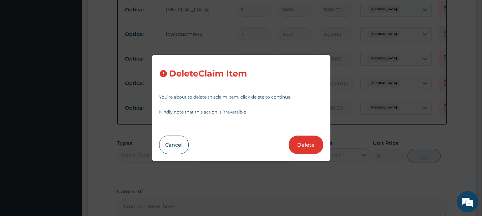
click at [317, 145] on button "Delete" at bounding box center [306, 145] width 35 height 19
type input "1"
type input "2000"
type input "2000.00"
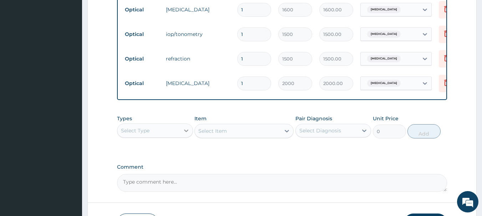
click at [186, 134] on icon at bounding box center [186, 130] width 7 height 7
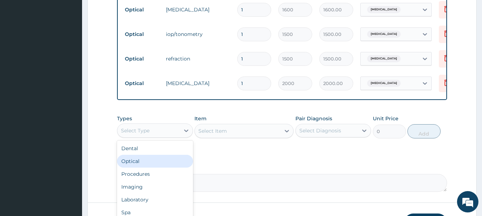
click at [168, 168] on div "Optical" at bounding box center [155, 161] width 76 height 13
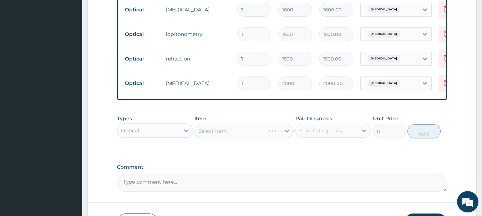
click at [290, 136] on div "Select Item" at bounding box center [243, 131] width 99 height 14
click at [287, 137] on div "Select Item" at bounding box center [243, 131] width 99 height 14
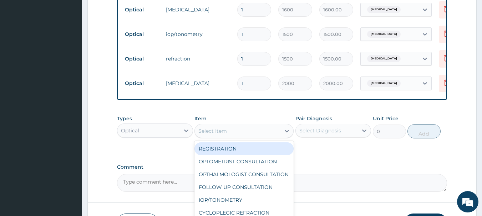
click at [287, 133] on icon at bounding box center [287, 131] width 4 height 2
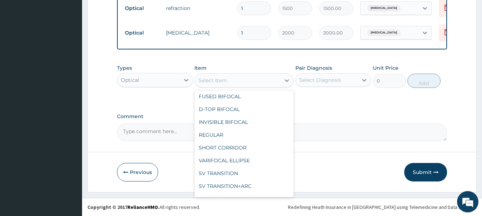
scroll to position [300, 0]
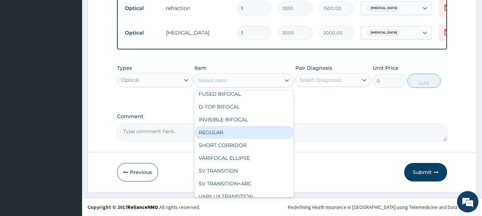
click at [244, 137] on div "REGULAR" at bounding box center [243, 132] width 99 height 13
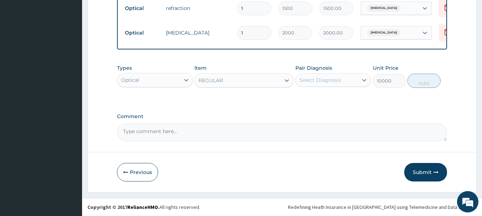
type input "10000"
click at [361, 82] on icon at bounding box center [364, 80] width 7 height 7
click at [354, 96] on div "Presbyopia" at bounding box center [333, 98] width 76 height 15
checkbox input "true"
click at [419, 82] on button "Add" at bounding box center [423, 81] width 33 height 14
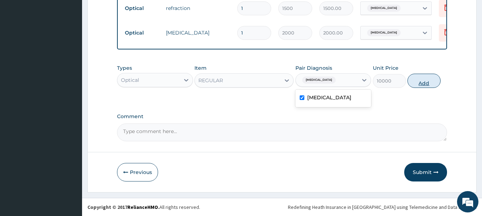
type input "0"
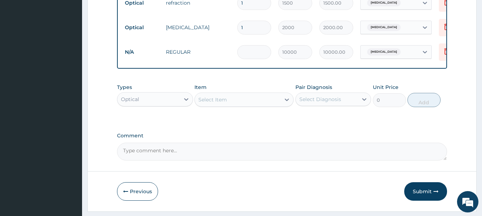
type input "0.00"
type input "3"
type input "30000.00"
type input "3"
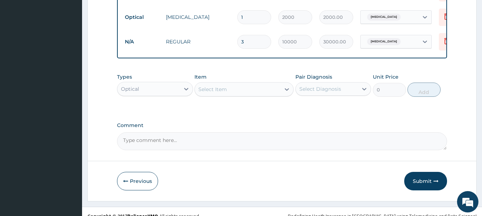
scroll to position [442, 0]
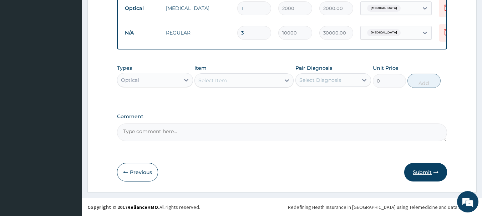
click at [433, 170] on icon "button" at bounding box center [435, 172] width 5 height 5
